Goal: Ask a question

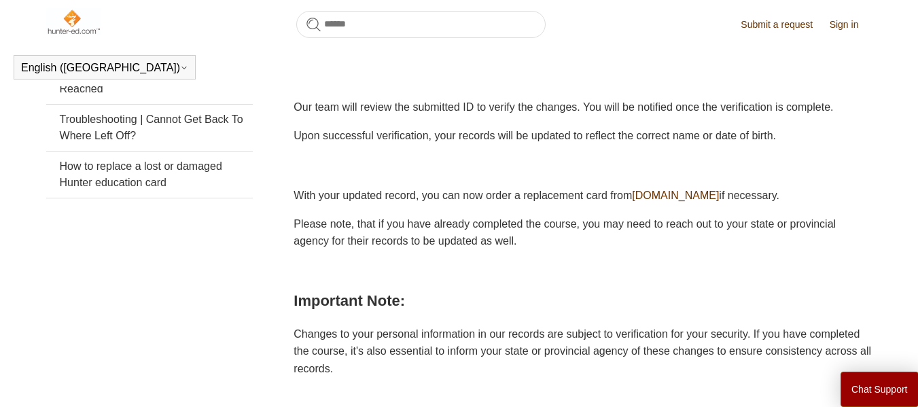
scroll to position [424, 0]
click at [872, 386] on button "Chat Support" at bounding box center [880, 389] width 78 height 35
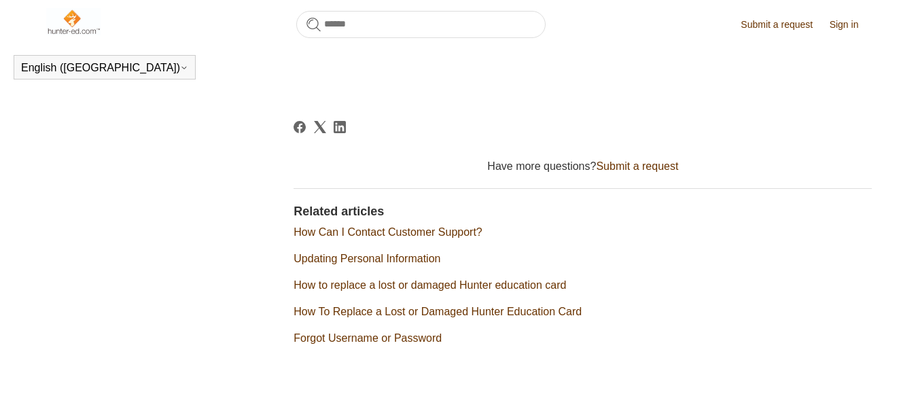
scroll to position [816, 0]
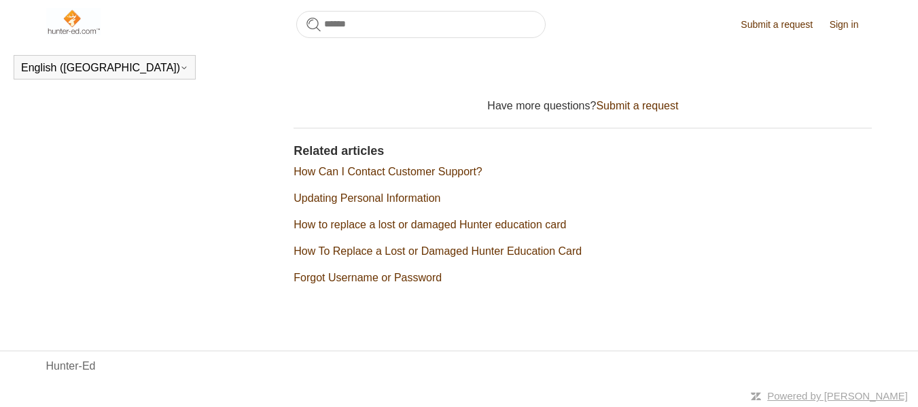
click at [429, 170] on link "How Can I Contact Customer Support?" at bounding box center [388, 172] width 188 height 12
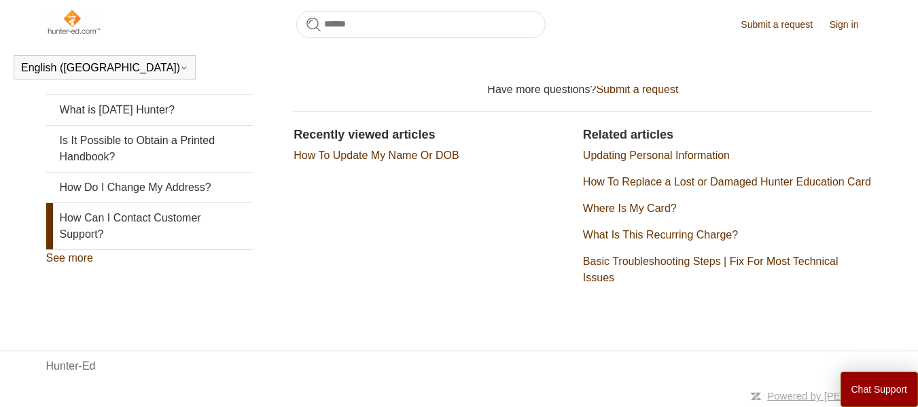
scroll to position [386, 0]
click at [668, 150] on link "Updating Personal Information" at bounding box center [656, 156] width 147 height 12
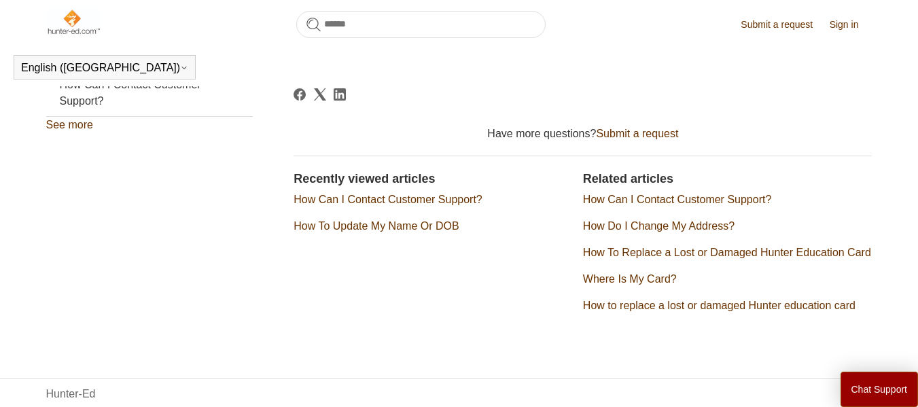
scroll to position [506, 0]
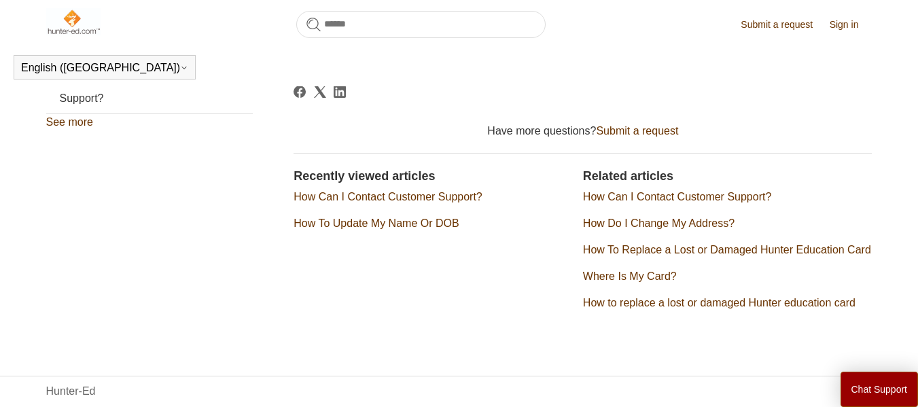
click at [655, 134] on link "Submit a request" at bounding box center [637, 131] width 82 height 12
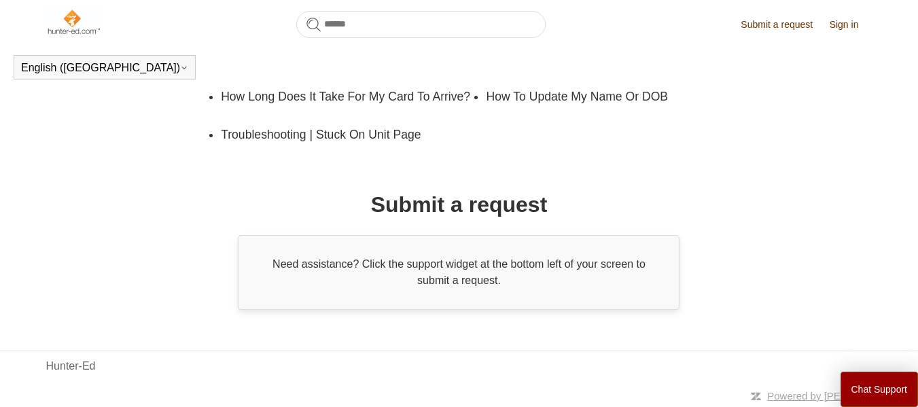
scroll to position [386, 0]
click at [63, 372] on link "Hunter-Ed" at bounding box center [71, 366] width 50 height 16
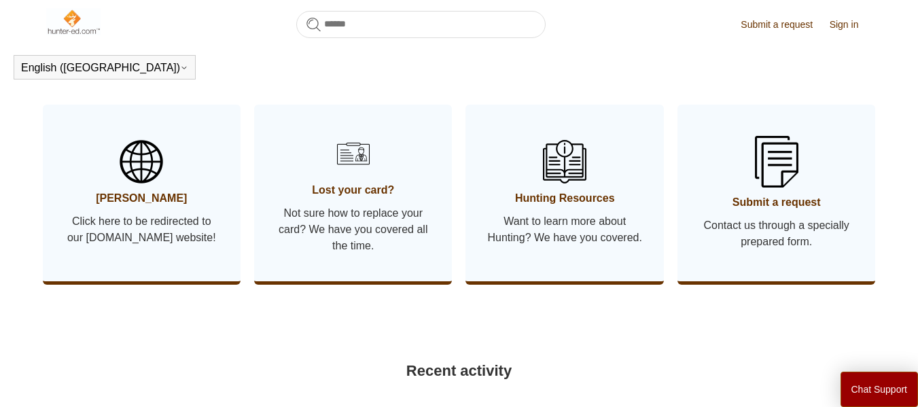
scroll to position [723, 0]
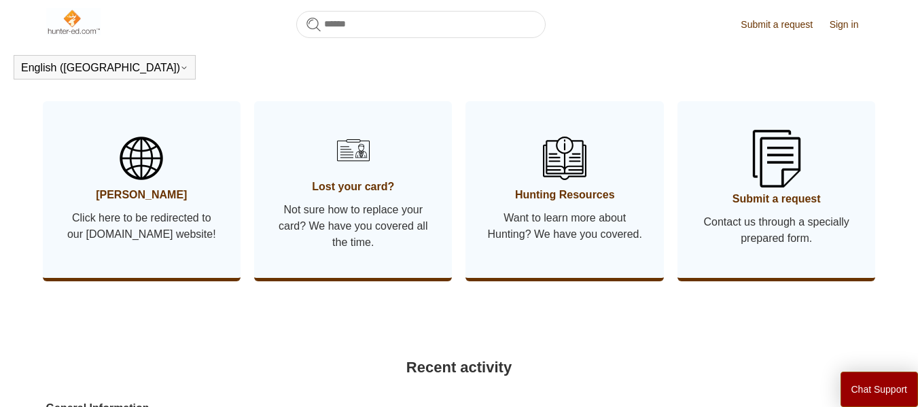
click at [772, 184] on img at bounding box center [777, 158] width 48 height 57
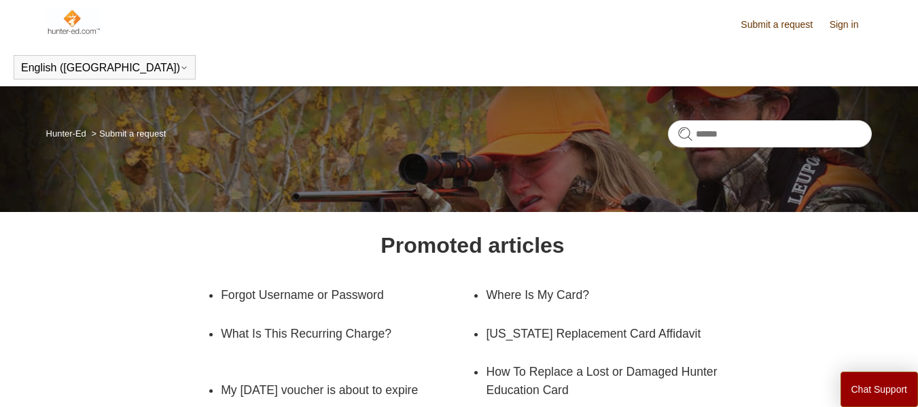
click at [838, 24] on link "Sign in" at bounding box center [851, 25] width 43 height 14
